Goal: Information Seeking & Learning: Learn about a topic

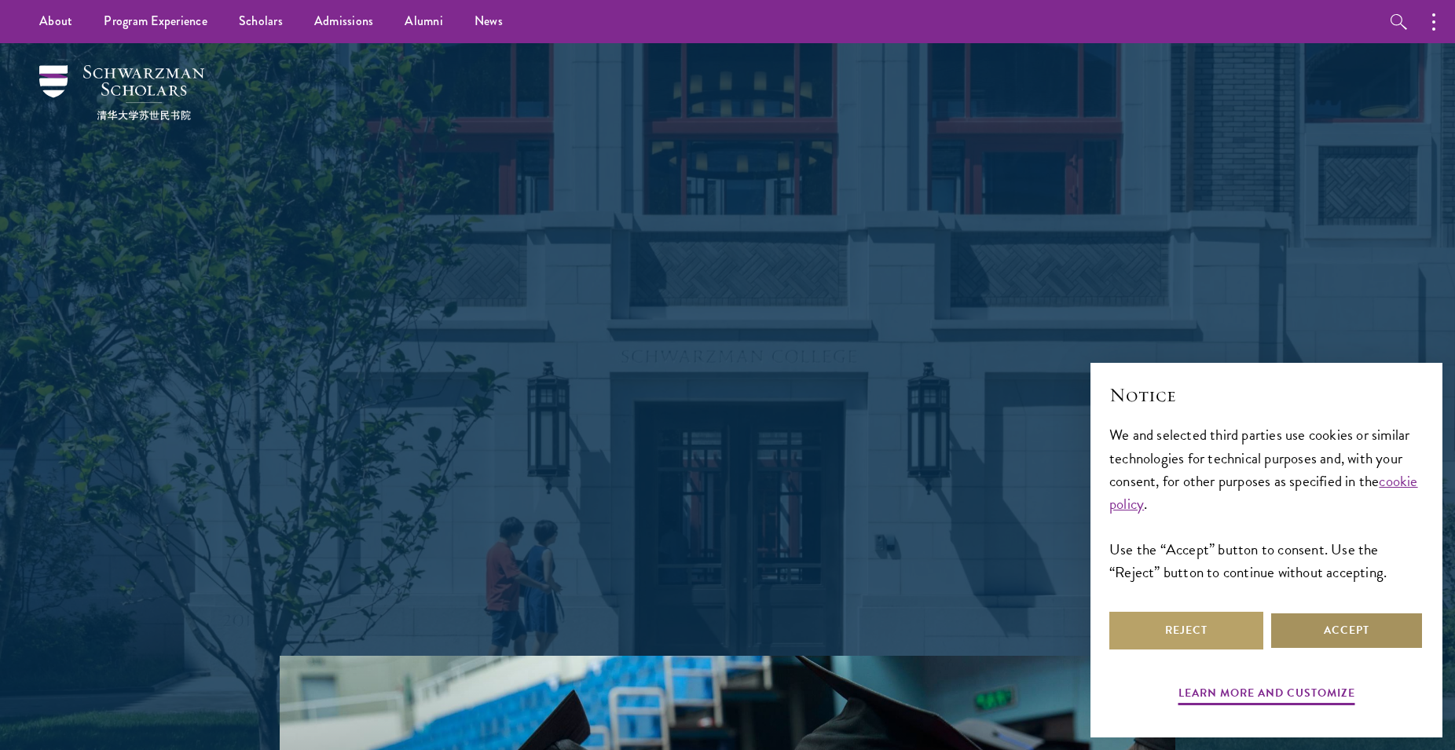
click at [1297, 617] on button "Accept" at bounding box center [1347, 631] width 154 height 38
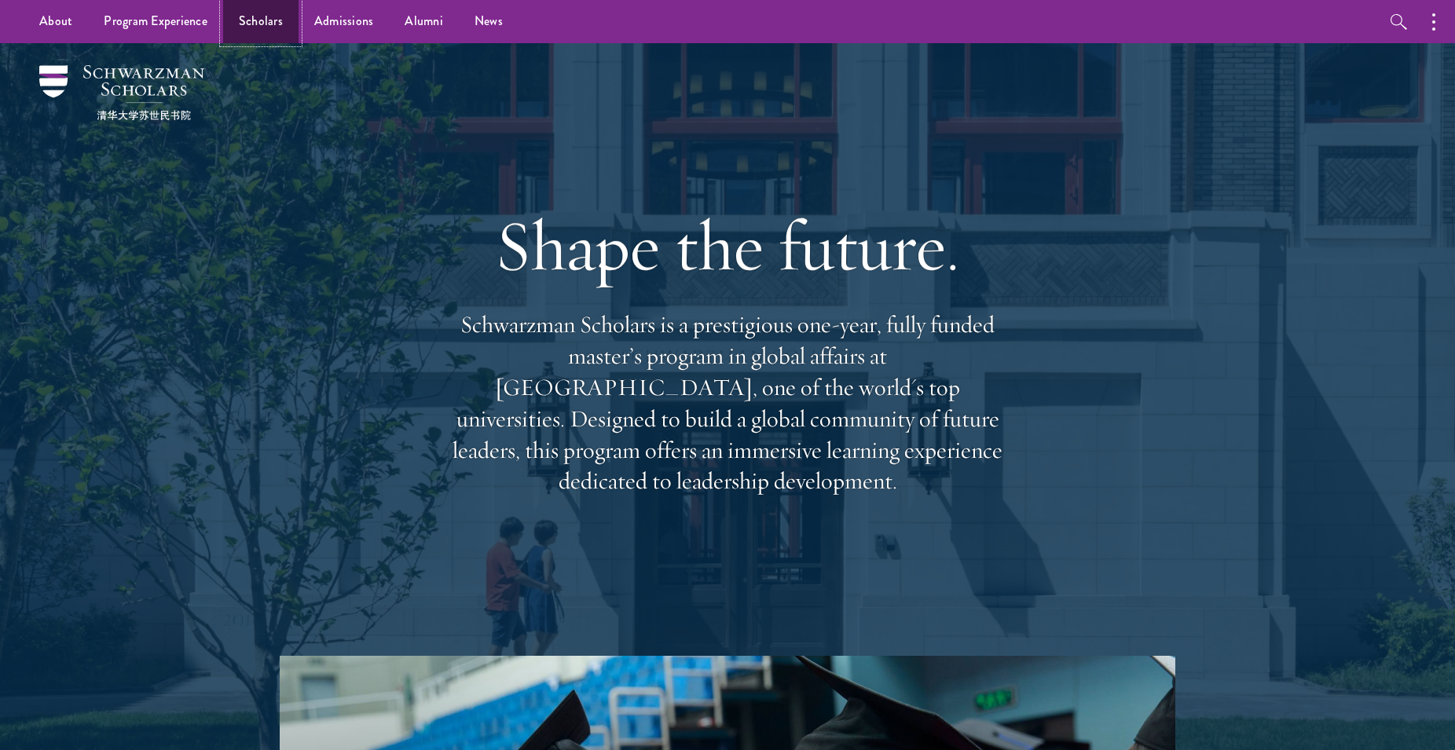
click at [254, 20] on link "Scholars" at bounding box center [260, 21] width 75 height 43
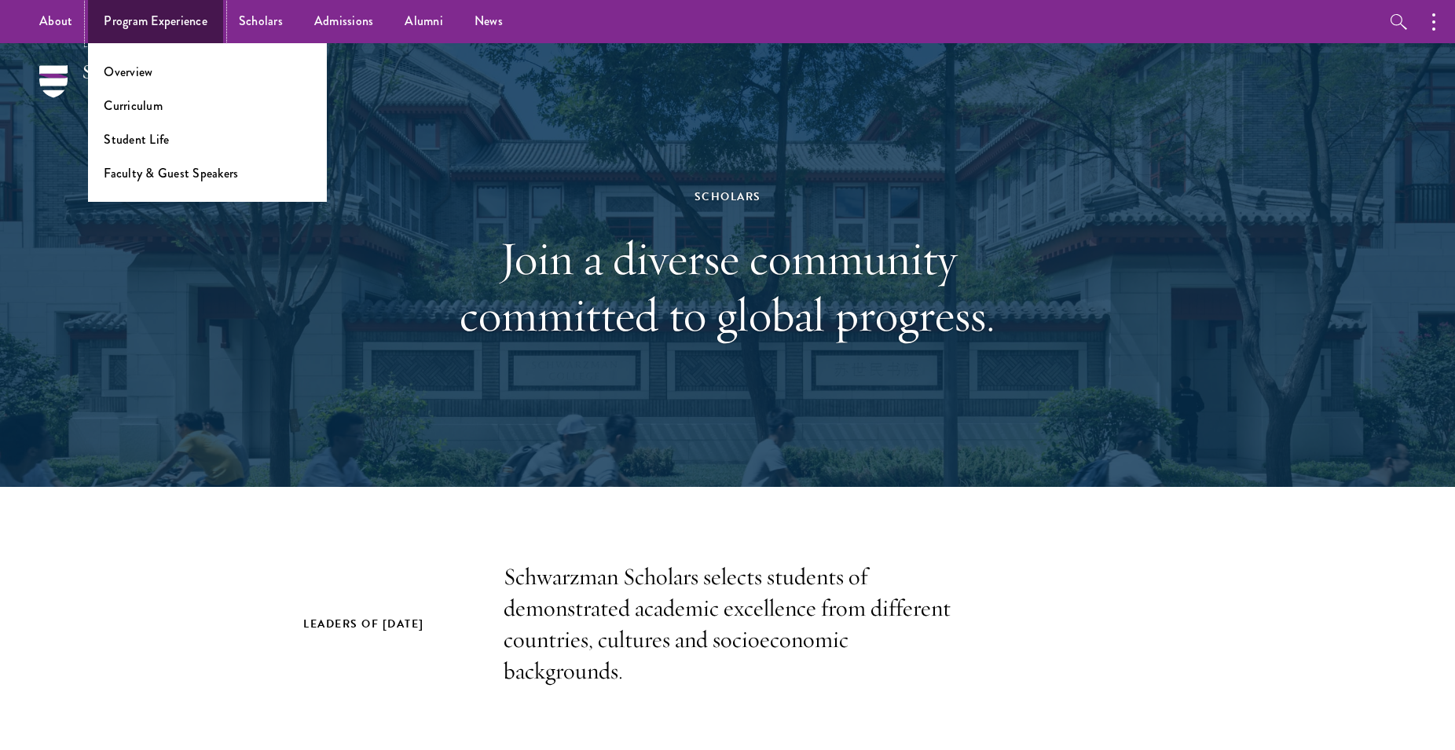
click at [184, 27] on link "Program Experience" at bounding box center [155, 21] width 135 height 43
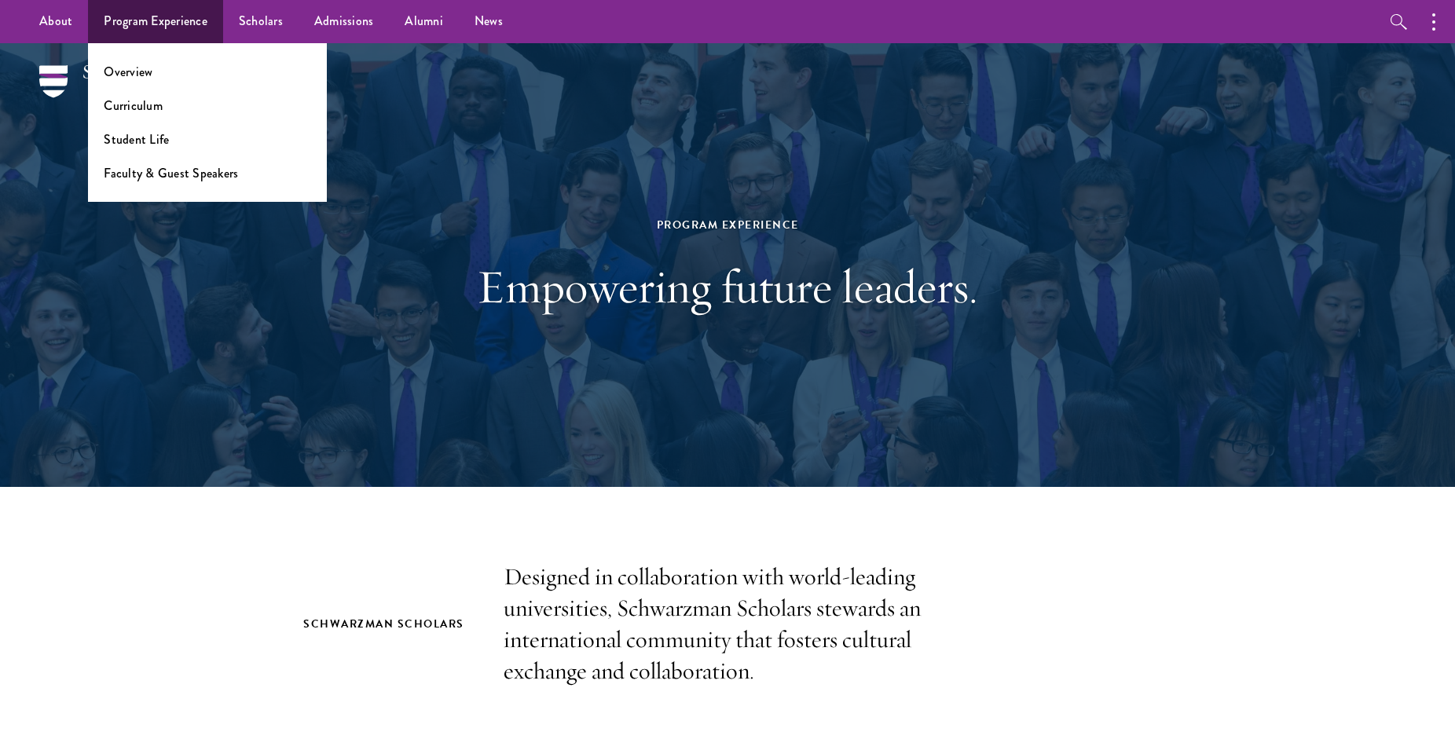
click at [136, 81] on ul "Overview Curriculum Student Life Faculty & Guest Speakers" at bounding box center [207, 122] width 239 height 159
click at [135, 79] on link "Overview" at bounding box center [128, 72] width 49 height 18
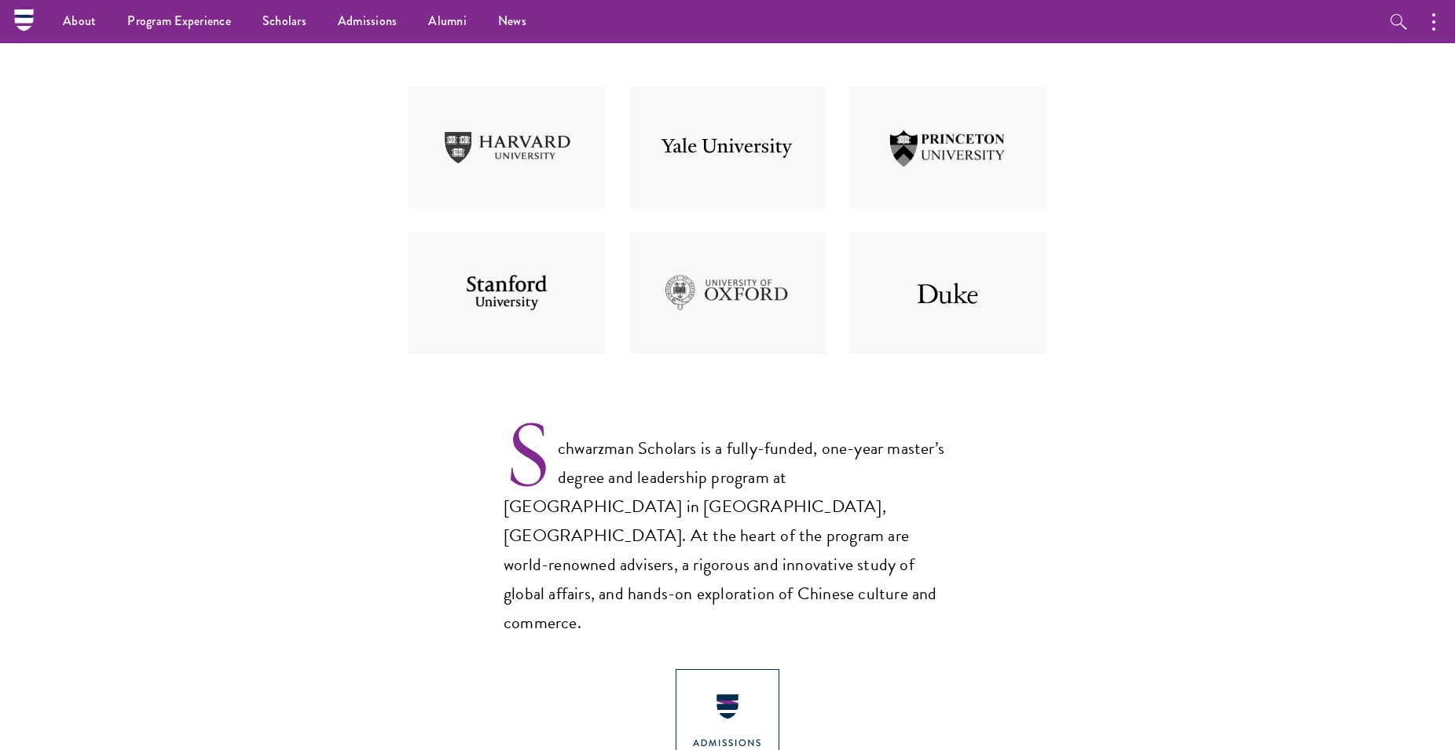
scroll to position [987, 0]
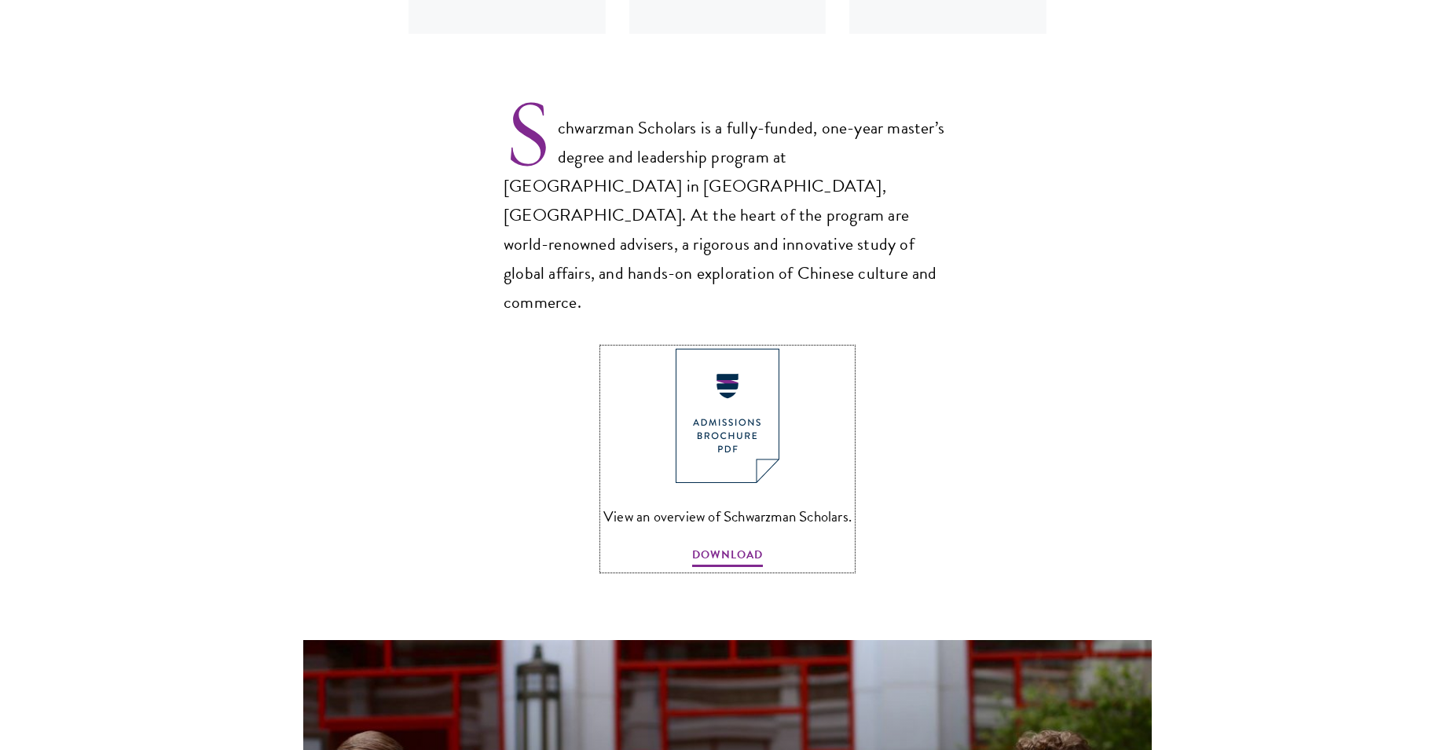
click at [678, 354] on img at bounding box center [728, 416] width 104 height 134
